Goal: Find specific page/section: Find specific page/section

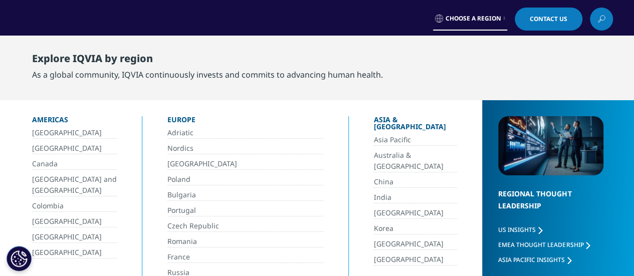
click at [36, 136] on link "[GEOGRAPHIC_DATA]" at bounding box center [74, 133] width 85 height 12
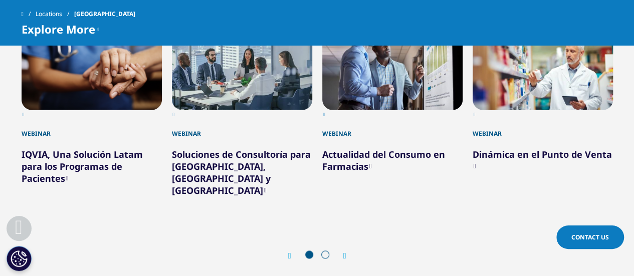
scroll to position [601, 0]
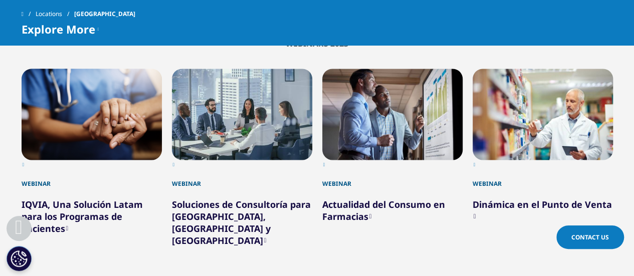
click at [557, 95] on div "4 / 6" at bounding box center [543, 114] width 140 height 91
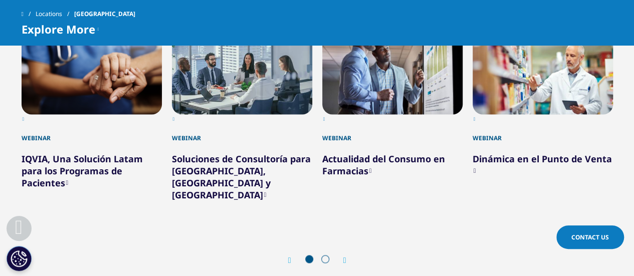
scroll to position [601, 0]
